Goal: Task Accomplishment & Management: Manage account settings

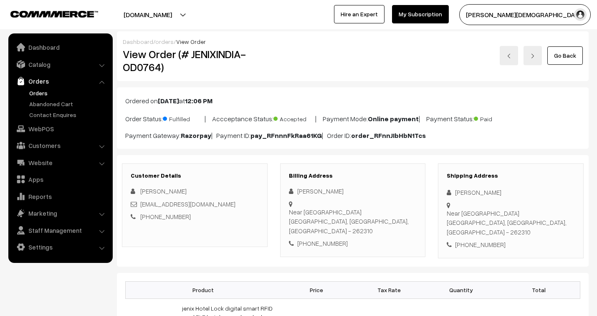
click at [32, 91] on link "Orders" at bounding box center [68, 93] width 83 height 9
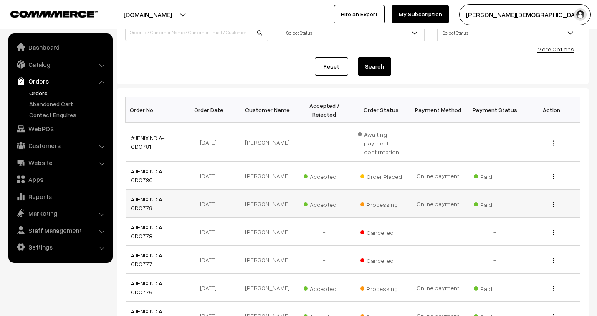
scroll to position [93, 0]
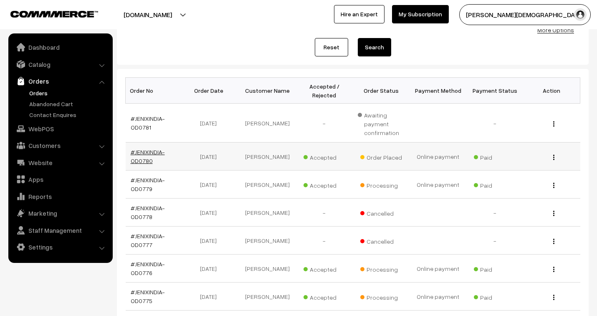
click at [148, 151] on link "#JENIXINDIA-OD0780" at bounding box center [148, 156] width 34 height 16
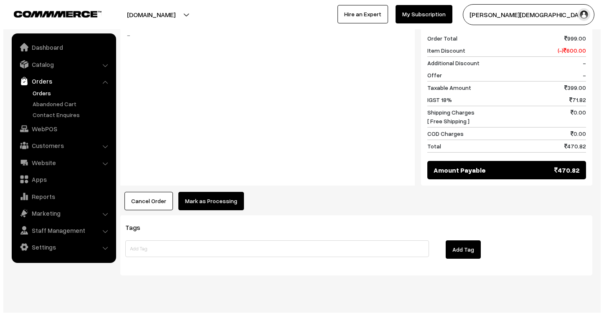
scroll to position [383, 0]
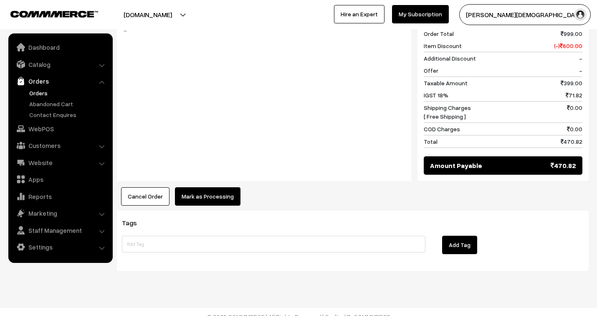
click at [219, 188] on button "Mark as Processing" at bounding box center [208, 196] width 66 height 18
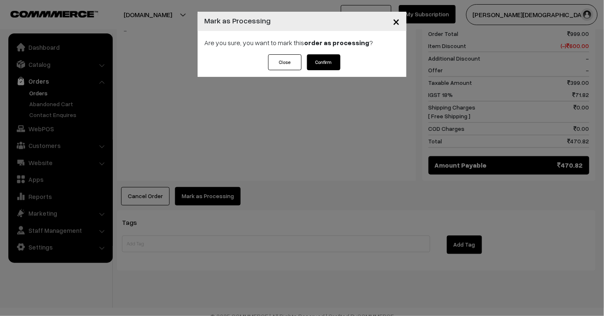
click at [329, 63] on button "Confirm" at bounding box center [323, 62] width 33 height 16
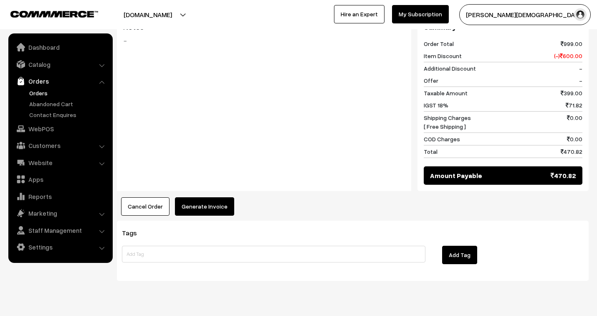
scroll to position [371, 0]
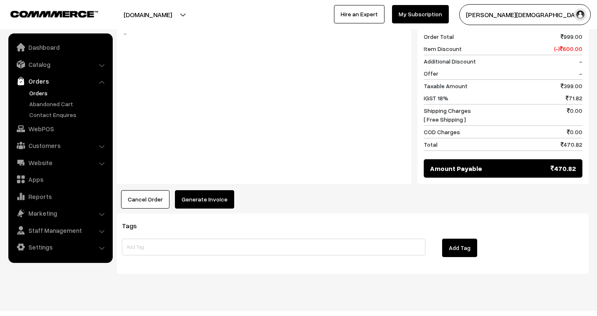
click at [206, 190] on button "Generate Invoice" at bounding box center [204, 199] width 59 height 18
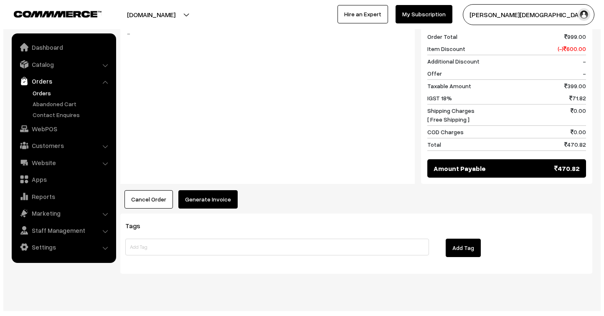
scroll to position [372, 0]
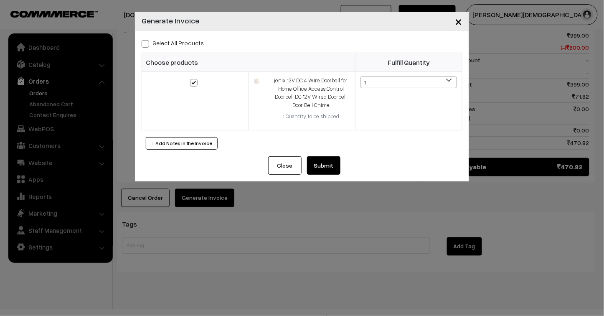
click at [317, 166] on button "Submit" at bounding box center [323, 165] width 33 height 18
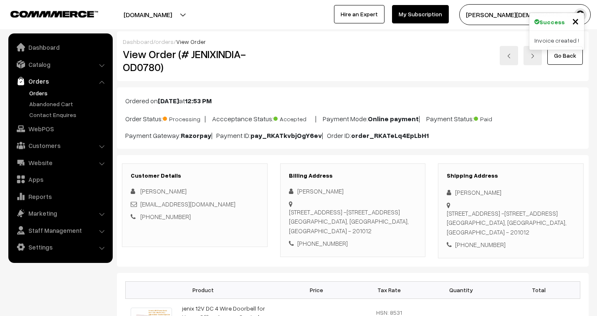
scroll to position [371, 0]
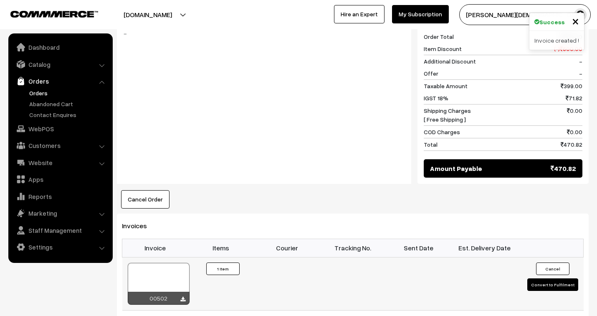
click at [163, 272] on div at bounding box center [159, 284] width 62 height 42
